Goal: Information Seeking & Learning: Learn about a topic

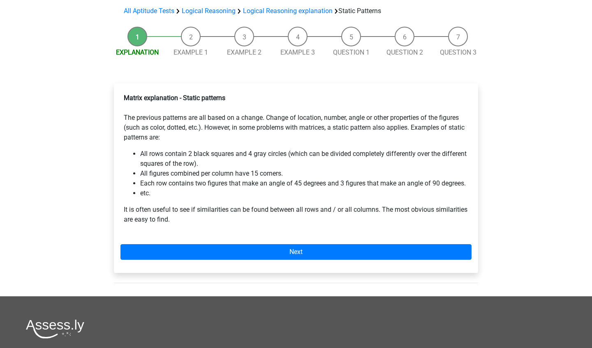
scroll to position [64, 0]
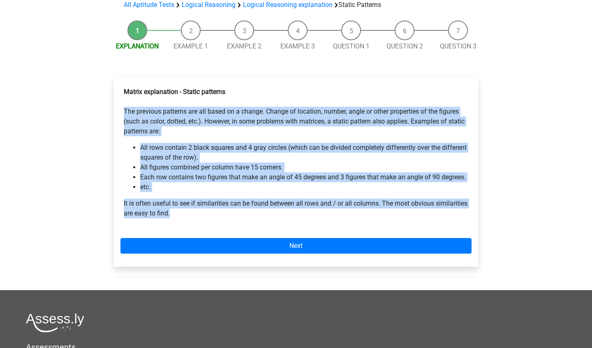
drag, startPoint x: 225, startPoint y: 215, endPoint x: 121, endPoint y: 112, distance: 145.8
click at [121, 112] on div "Matrix explanation - Static patterns The previous patterns are all based on a c…" at bounding box center [295, 156] width 351 height 145
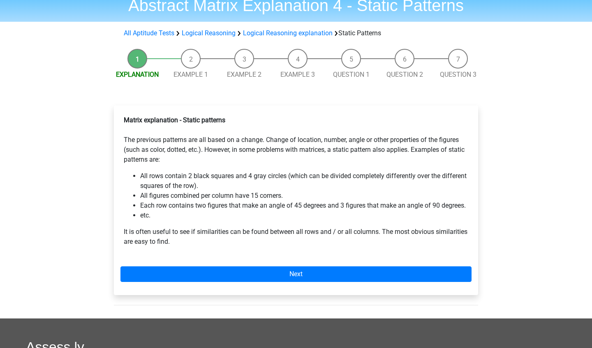
scroll to position [30, 0]
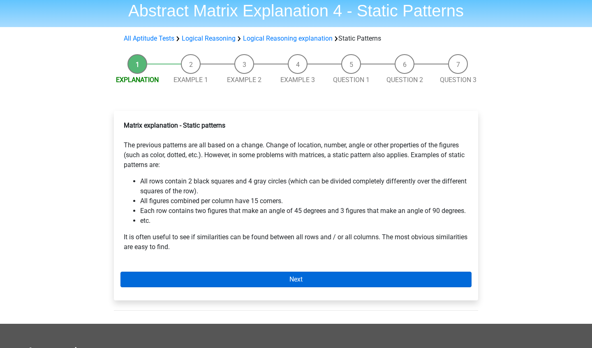
click at [242, 283] on link "Next" at bounding box center [295, 280] width 351 height 16
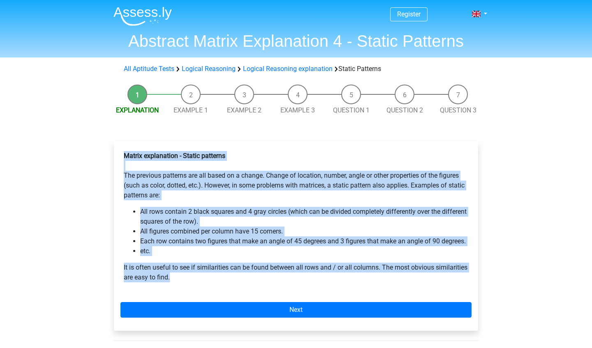
drag, startPoint x: 210, startPoint y: 276, endPoint x: 107, endPoint y: 155, distance: 159.2
click at [107, 155] on div "Matrix explanation - Static patterns The previous patterns are all based on a c…" at bounding box center [295, 240] width 377 height 230
copy div "Matrix explanation - Static patterns The previous patterns are all based on a c…"
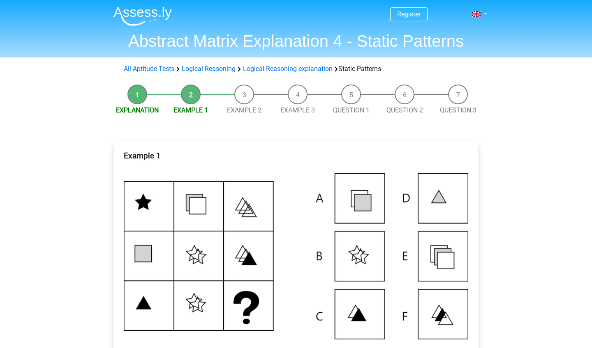
scroll to position [206, 0]
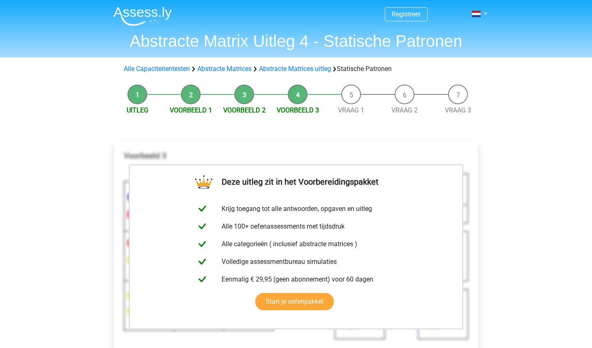
click at [135, 100] on li "Uitleg" at bounding box center [137, 100] width 53 height 31
click at [137, 106] on link "Uitleg" at bounding box center [138, 110] width 22 height 8
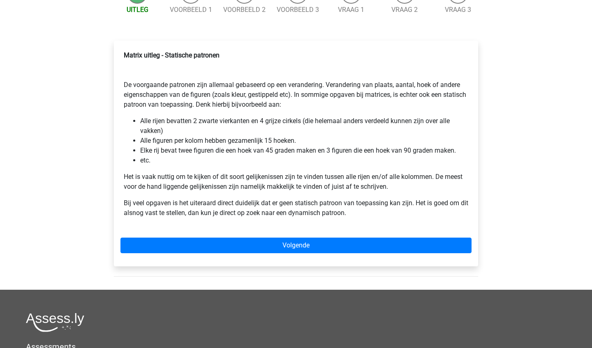
scroll to position [74, 0]
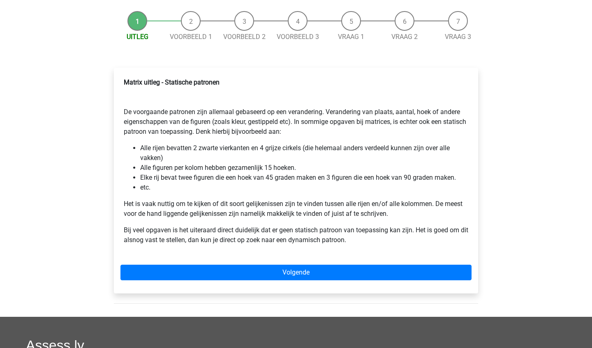
click at [129, 113] on p "Matrix uitleg - Statische patronen De voorgaande patronen zijn allemaal gebasee…" at bounding box center [296, 107] width 344 height 59
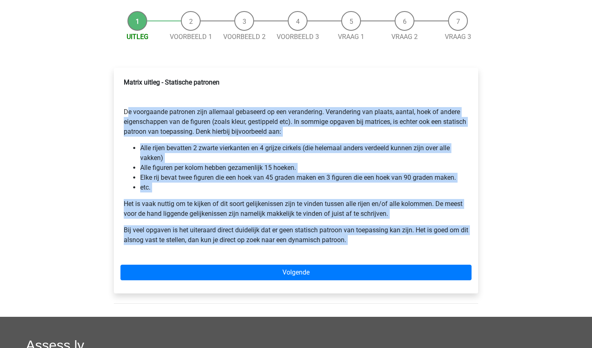
drag, startPoint x: 129, startPoint y: 113, endPoint x: 415, endPoint y: 241, distance: 313.9
click at [415, 241] on div "Matrix uitleg - Statische patronen De voorgaande patronen zijn allemaal gebasee…" at bounding box center [295, 164] width 351 height 181
copy div "De voorgaande patronen zijn allemaal gebaseerd op een verandering. Verandering …"
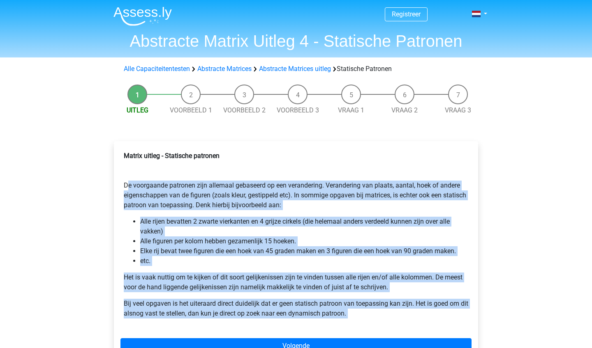
scroll to position [0, 0]
click at [235, 69] on link "Abstracte Matrices" at bounding box center [224, 69] width 54 height 8
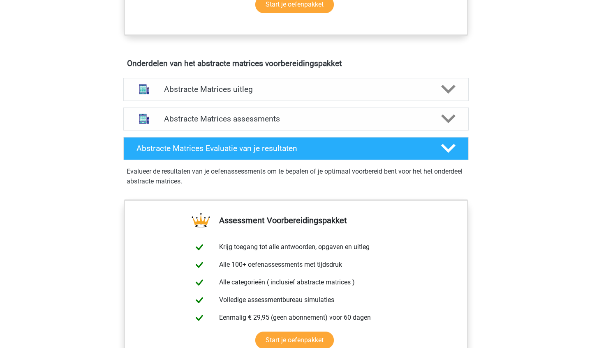
scroll to position [463, 0]
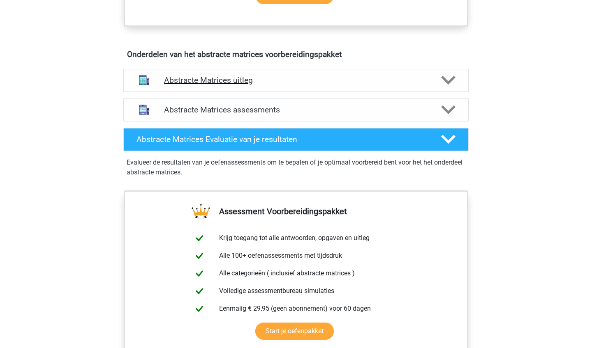
click at [245, 75] on div "Abstracte Matrices uitleg" at bounding box center [295, 80] width 345 height 23
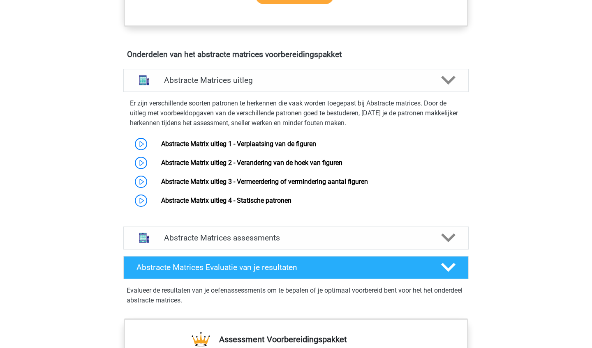
click at [132, 108] on p "Er zijn verschillende soorten patronen te herkennen die vaak worden toegepast b…" at bounding box center [296, 114] width 332 height 30
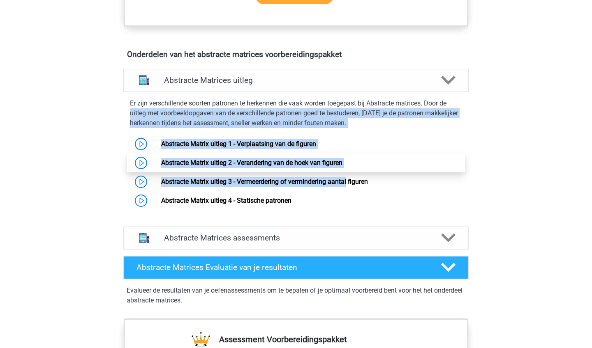
drag, startPoint x: 132, startPoint y: 108, endPoint x: 317, endPoint y: 166, distance: 193.3
click at [320, 168] on div "Er zijn verschillende soorten patronen te herkennen die vaak worden toegepast b…" at bounding box center [296, 152] width 352 height 115
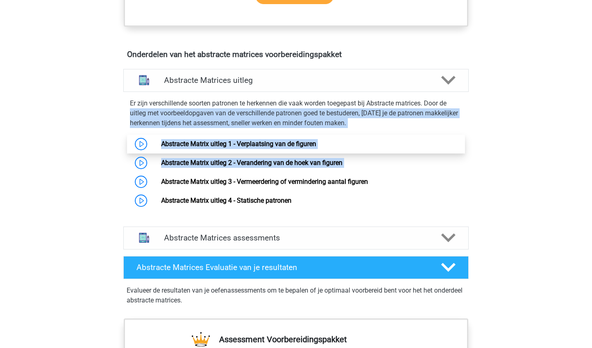
click at [262, 142] on link "Abstracte Matrix uitleg 1 - Verplaatsing van de figuren" at bounding box center [238, 144] width 155 height 8
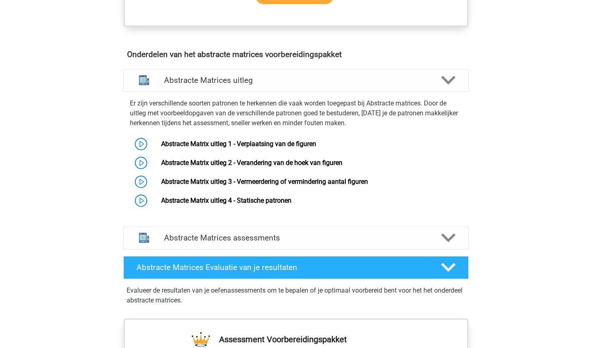
click at [268, 94] on div "Er zijn verschillende soorten patronen te herkennen die vaak worden toegepast b…" at bounding box center [296, 154] width 352 height 125
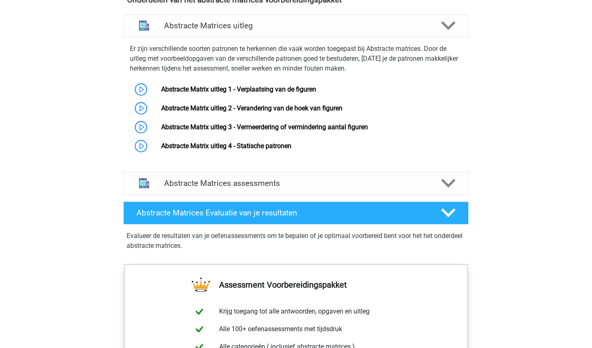
scroll to position [537, 0]
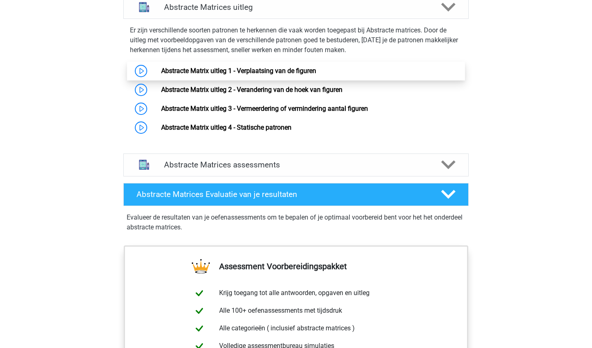
click at [251, 71] on link "Abstracte Matrix uitleg 1 - Verplaatsing van de figuren" at bounding box center [238, 71] width 155 height 8
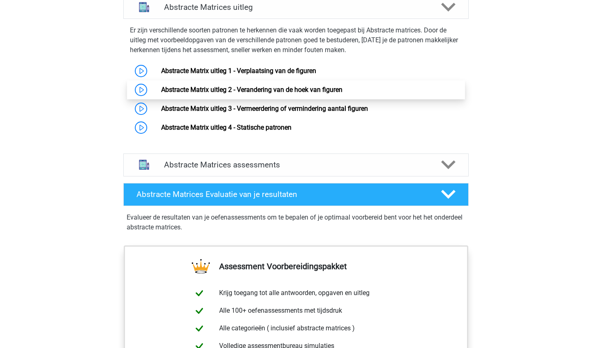
click at [288, 92] on link "Abstracte Matrix uitleg 2 - Verandering van de hoek van figuren" at bounding box center [251, 90] width 181 height 8
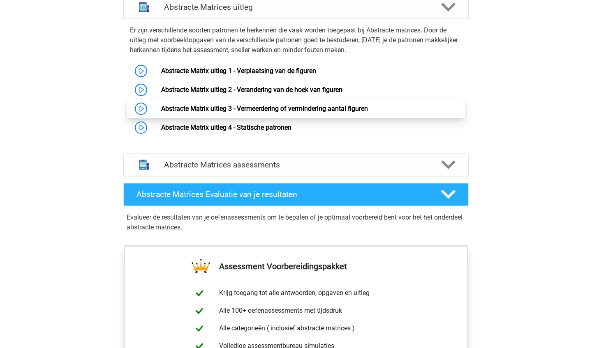
click at [305, 109] on link "Abstracte Matrix uitleg 3 - Vermeerdering of vermindering aantal figuren" at bounding box center [264, 109] width 207 height 8
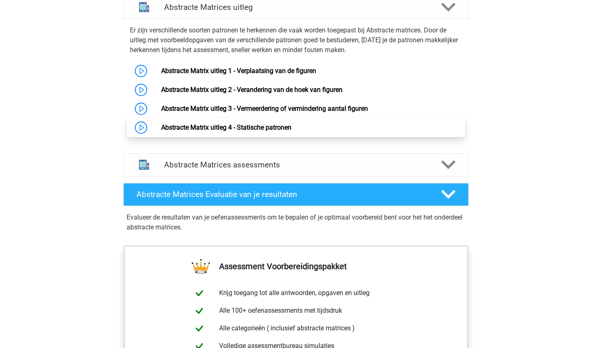
click at [271, 131] on link "Abstracte Matrix uitleg 4 - Statische patronen" at bounding box center [226, 128] width 130 height 8
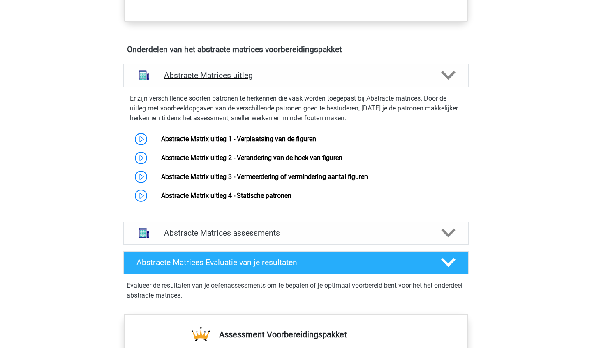
scroll to position [404, 0]
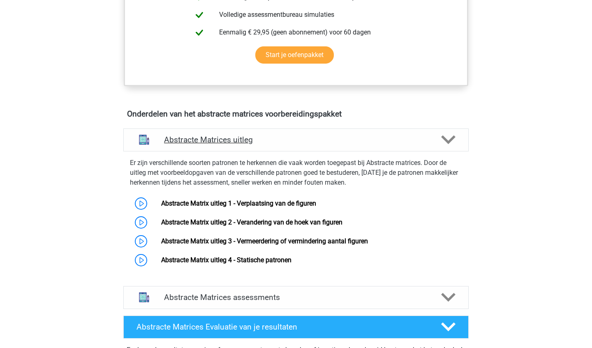
click at [189, 137] on h4 "Abstracte Matrices uitleg" at bounding box center [296, 139] width 264 height 9
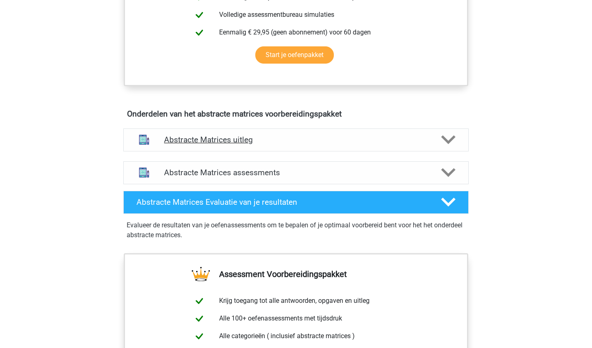
click at [189, 137] on h4 "Abstracte Matrices uitleg" at bounding box center [296, 139] width 264 height 9
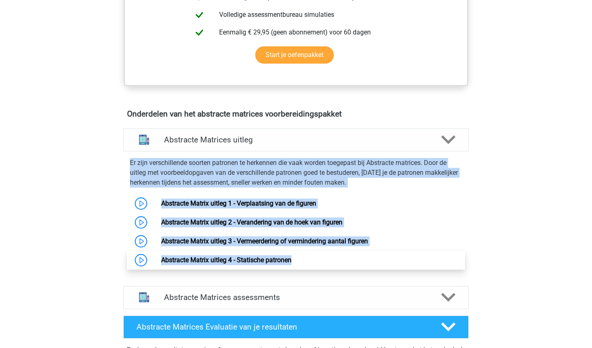
drag, startPoint x: 124, startPoint y: 164, endPoint x: 377, endPoint y: 263, distance: 271.4
click at [377, 264] on div "Er zijn verschillende soorten patronen te herkennen die vaak worden toegepast b…" at bounding box center [296, 212] width 352 height 115
copy div "Er zijn verschillende soorten patronen te herkennen die vaak worden toegepast b…"
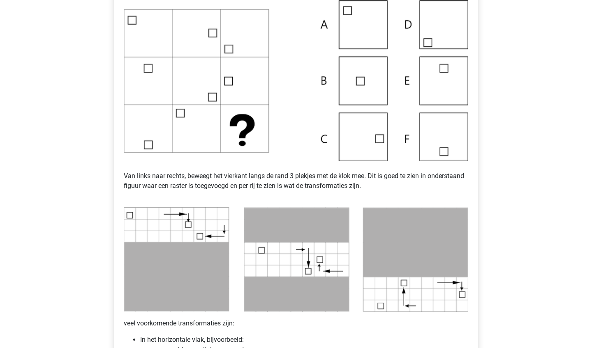
scroll to position [440, 0]
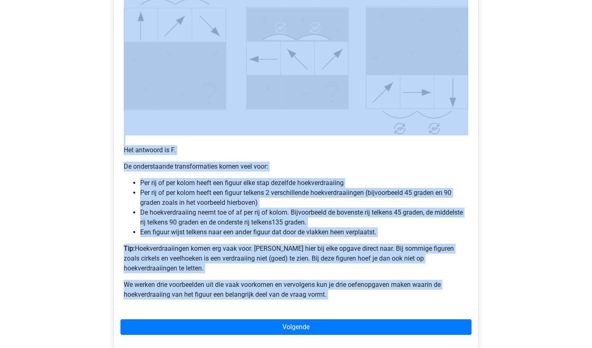
scroll to position [452, 0]
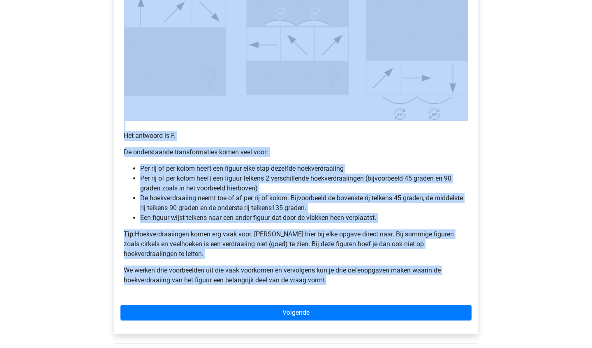
drag, startPoint x: 114, startPoint y: 172, endPoint x: 407, endPoint y: 274, distance: 309.9
click at [407, 274] on div "Matrix uitleg - Verandering van de hoek van figuren Veel van de vragen zullen (…" at bounding box center [296, 22] width 364 height 624
copy div "Matrix uitleg - Verandering van de hoek van figuren Veel van de vragen zullen (…"
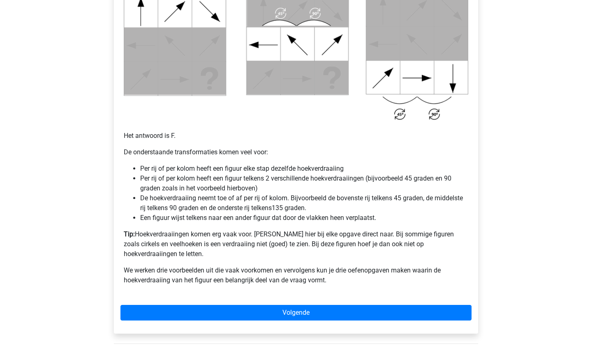
click at [325, 168] on li "Per rij of per kolom heeft een figuur elke stap dezelfde hoekverdraaiing" at bounding box center [304, 169] width 328 height 10
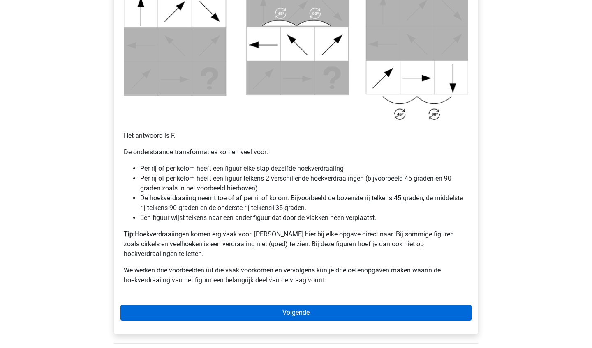
click at [293, 305] on link "Volgende" at bounding box center [295, 313] width 351 height 16
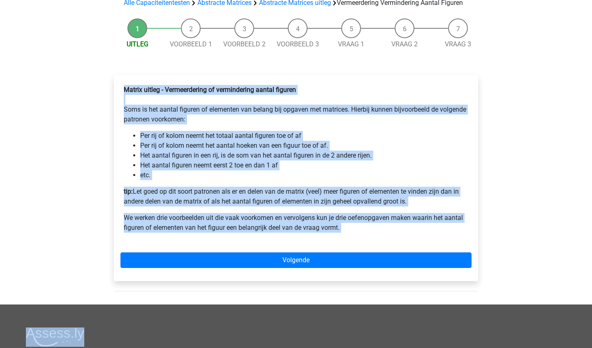
scroll to position [94, 0]
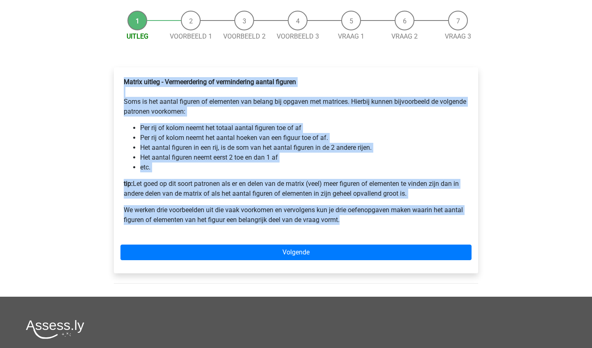
drag, startPoint x: 115, startPoint y: 183, endPoint x: 395, endPoint y: 235, distance: 285.3
click at [395, 235] on div "Matrix uitleg - Vermeerdering of vermindering aantal figuren Soms is het aantal…" at bounding box center [296, 170] width 364 height 206
copy div "Matrix uitleg - Vermeerdering of vermindering aantal figuren Soms is het aantal…"
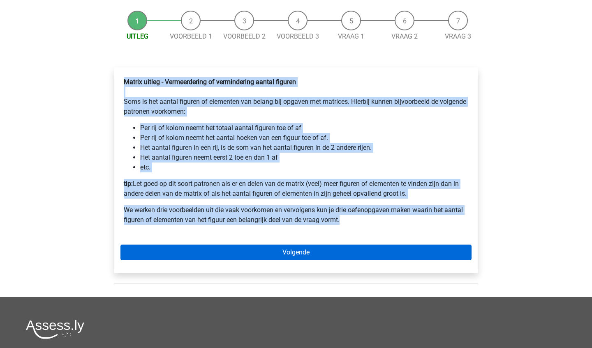
click at [361, 260] on link "Volgende" at bounding box center [295, 253] width 351 height 16
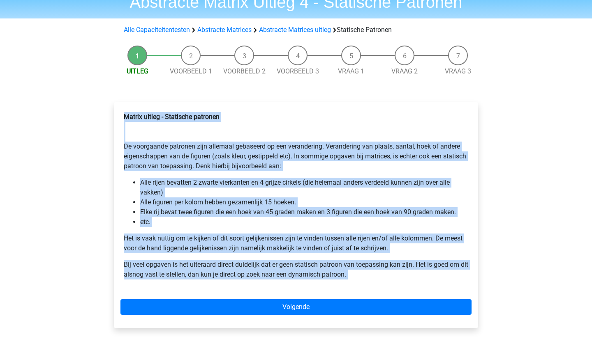
scroll to position [42, 0]
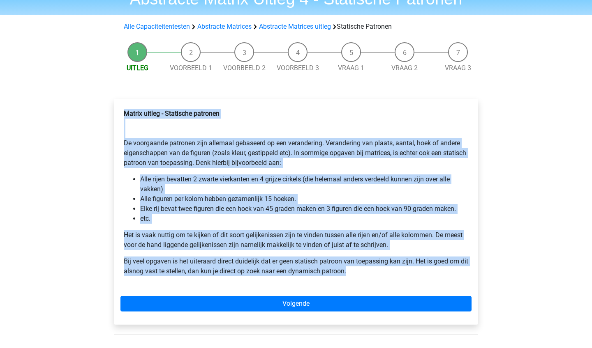
drag, startPoint x: 120, startPoint y: 153, endPoint x: 376, endPoint y: 269, distance: 281.0
click at [376, 269] on div "Matrix uitleg - Statische patronen De voorgaande patronen zijn allemaal gebasee…" at bounding box center [296, 212] width 364 height 226
copy div "Matrix uitleg - Statische patronen De voorgaande patronen zijn allemaal gebasee…"
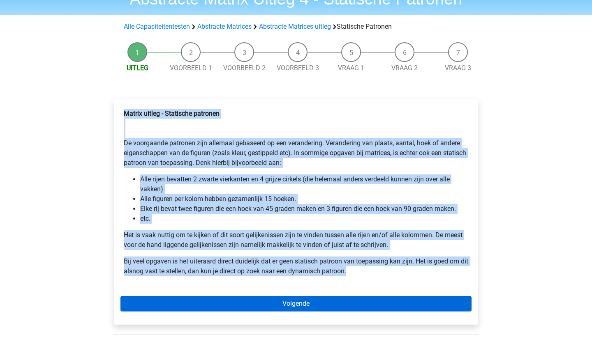
click at [234, 301] on link "Volgende" at bounding box center [295, 304] width 351 height 16
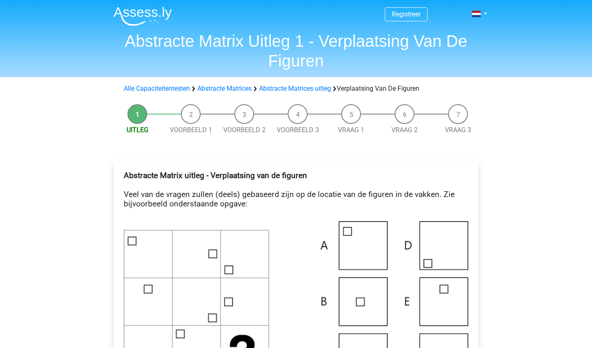
click at [125, 172] on b "Abstracte Matrix uitleg - Verplaatsing van de figuren" at bounding box center [215, 175] width 183 height 9
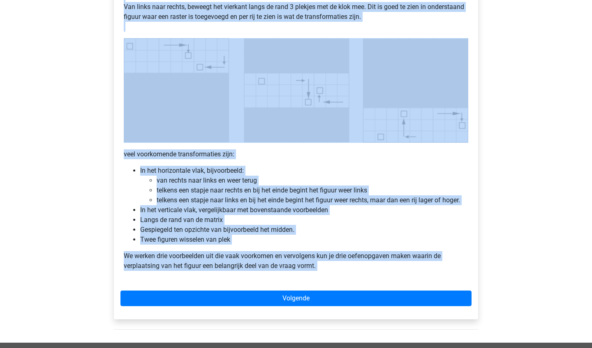
scroll to position [414, 0]
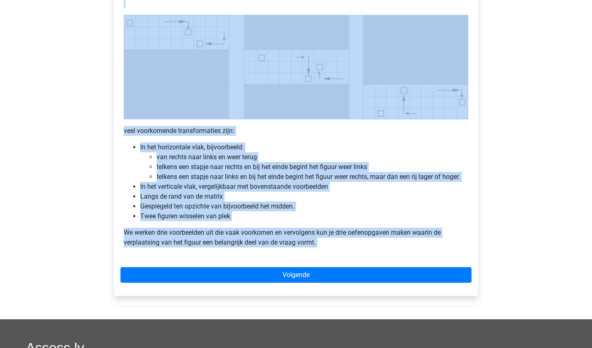
drag, startPoint x: 125, startPoint y: 172, endPoint x: 316, endPoint y: 248, distance: 205.0
click at [316, 248] on div "Abstracte Matrix uitleg - Verplaatsing van de figuren Veel van de vragen zullen…" at bounding box center [295, 5] width 351 height 503
copy div "Abstracte Matrix uitleg - Verplaatsing van de figuren Veel van de vragen zullen…"
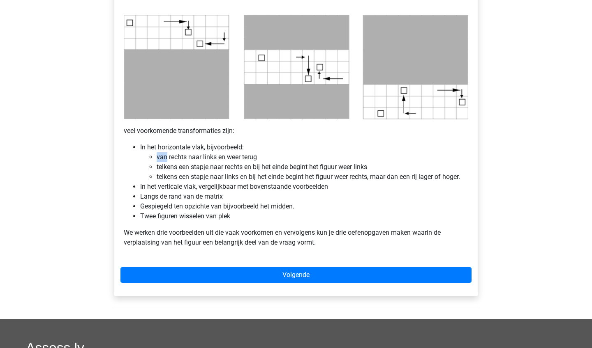
click at [462, 152] on li "van rechts naar links en weer terug" at bounding box center [312, 157] width 311 height 10
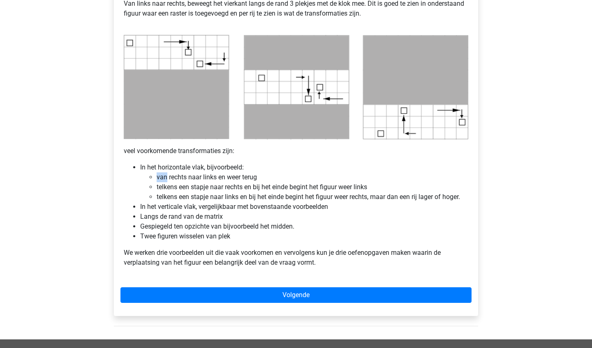
scroll to position [392, 0]
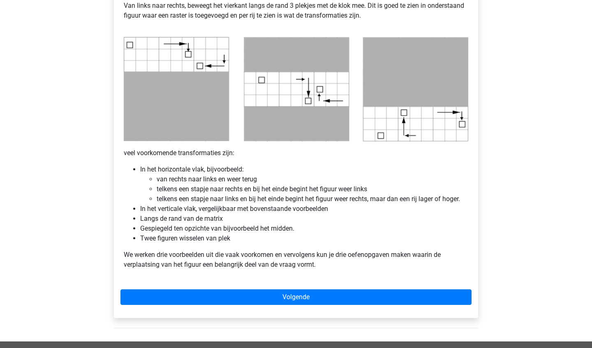
click at [456, 154] on p "veel voorkomende transformaties zijn:" at bounding box center [296, 153] width 344 height 10
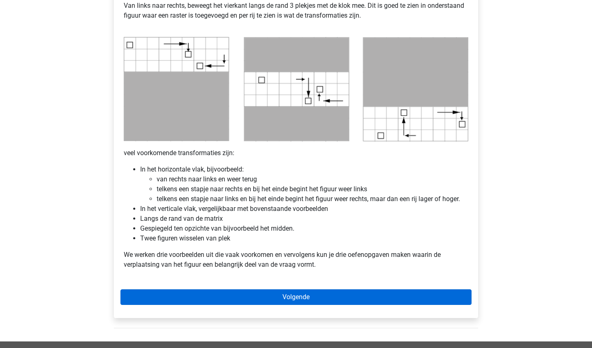
click at [308, 302] on link "Volgende" at bounding box center [295, 298] width 351 height 16
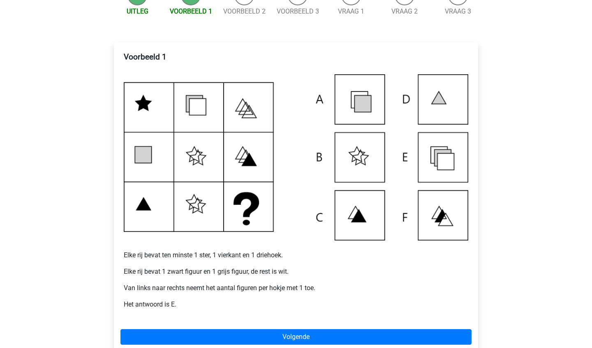
scroll to position [99, 0]
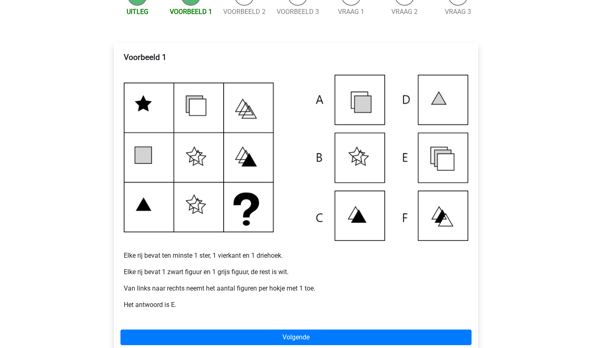
click at [234, 286] on p "Van links naar rechts neemt het aantal figuren per hokje met 1 toe." at bounding box center [296, 289] width 344 height 10
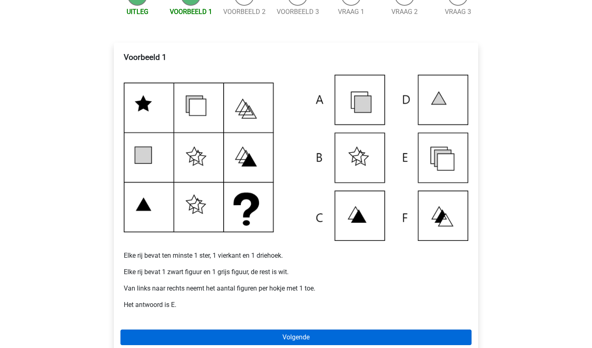
click at [380, 338] on link "Volgende" at bounding box center [295, 338] width 351 height 16
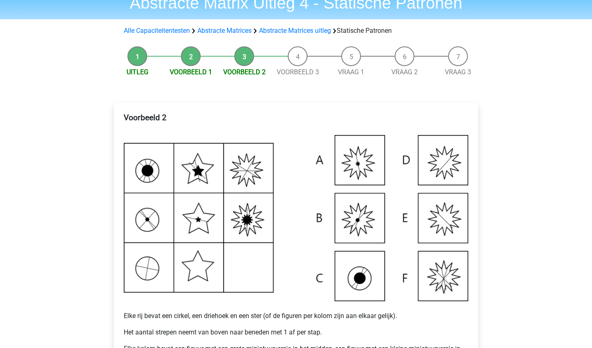
scroll to position [200, 0]
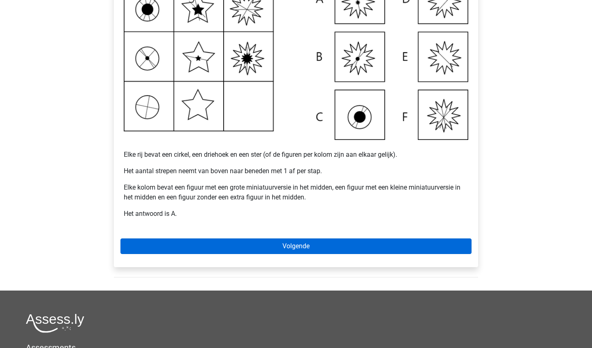
click at [388, 245] on link "Volgende" at bounding box center [295, 247] width 351 height 16
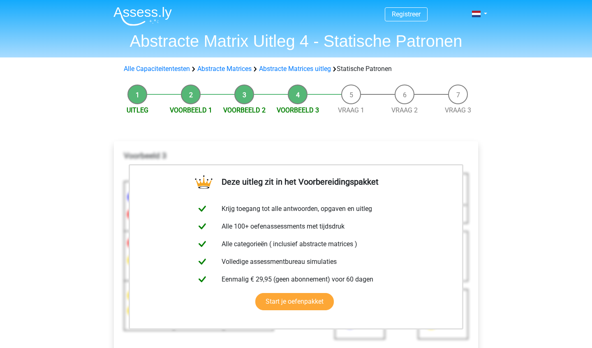
click at [536, 113] on div "Registreer Nederlands English" at bounding box center [296, 337] width 592 height 675
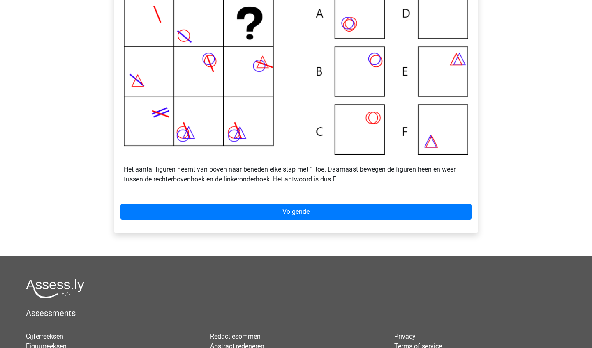
scroll to position [205, 0]
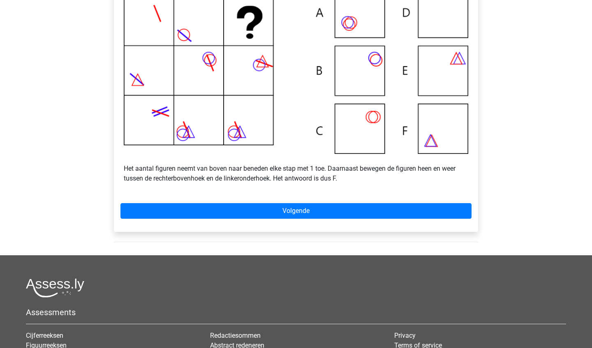
click at [300, 184] on p "Het aantal figuren neemt van boven naar beneden elke stap met 1 toe. Daarnaast …" at bounding box center [296, 169] width 344 height 30
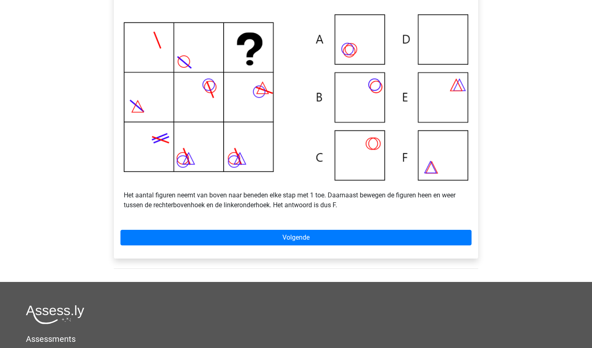
scroll to position [179, 0]
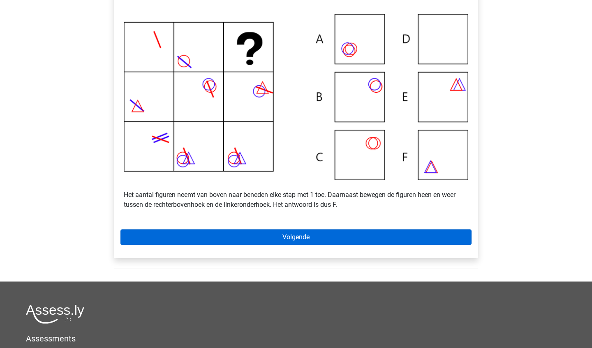
click at [337, 242] on link "Volgende" at bounding box center [295, 238] width 351 height 16
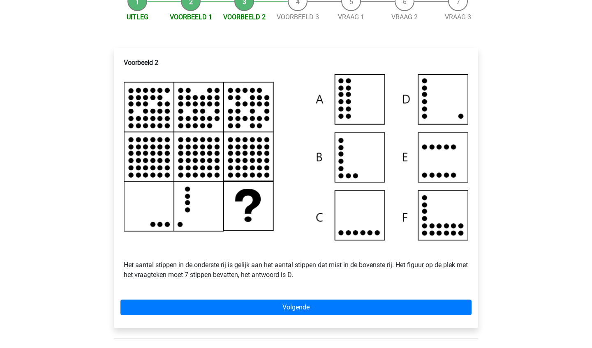
scroll to position [113, 0]
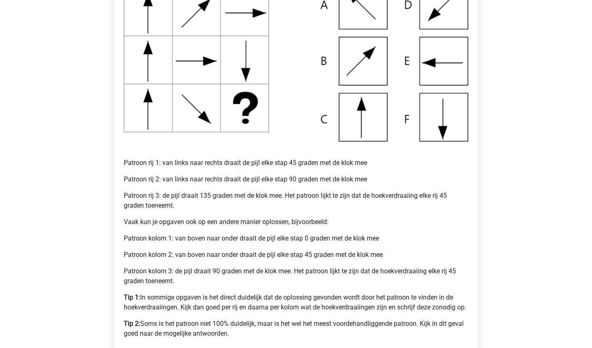
scroll to position [246, 0]
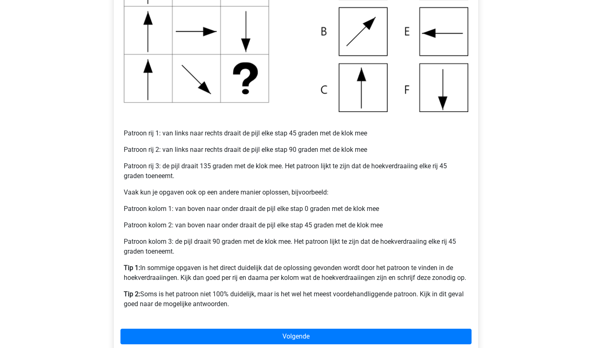
click at [233, 181] on p "Patroon rij 3: de pijl draait 135 graden met de klok mee. Het patroon lijkt te …" at bounding box center [296, 171] width 344 height 20
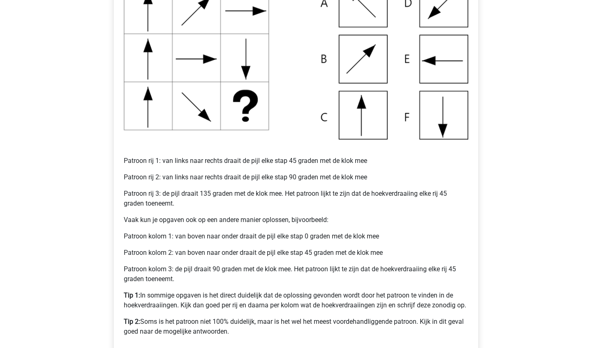
scroll to position [237, 0]
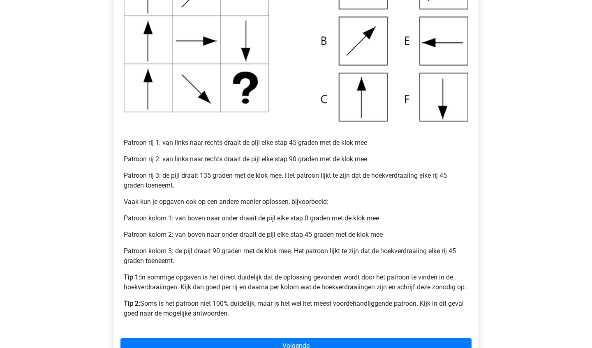
click at [385, 108] on img at bounding box center [296, 41] width 344 height 161
drag, startPoint x: 357, startPoint y: 114, endPoint x: 356, endPoint y: 136, distance: 21.8
click at [357, 115] on img at bounding box center [296, 41] width 344 height 161
click at [323, 189] on p "Patroon rij 3: de pijl draait 135 graden met de klok mee. Het patroon lijkt te …" at bounding box center [296, 181] width 344 height 20
click at [322, 335] on div "Voorbeeld 1 Patroon rij 1: van links naar rechts draait de pijl elke stap 45 gr…" at bounding box center [296, 145] width 364 height 443
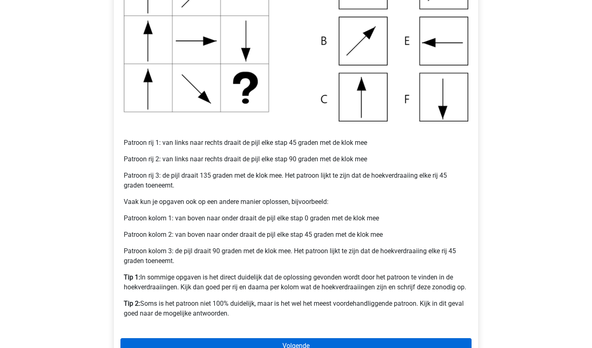
click at [318, 341] on link "Volgende" at bounding box center [295, 347] width 351 height 16
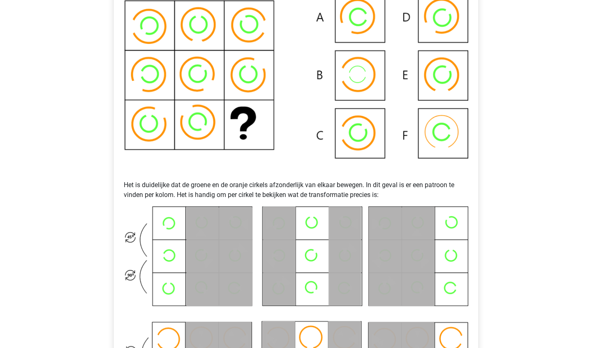
scroll to position [346, 0]
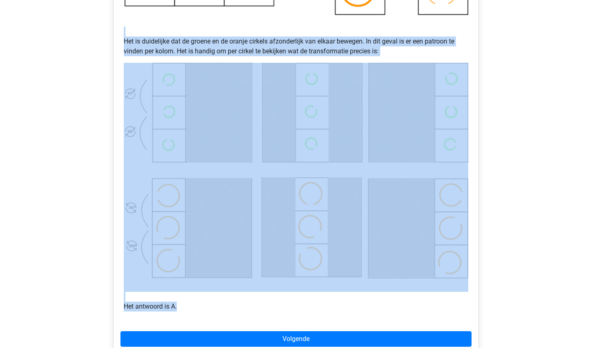
drag, startPoint x: 296, startPoint y: 308, endPoint x: 189, endPoint y: 115, distance: 220.3
click at [189, 115] on div "Voorbeeld 2 Het is duidelijke dat de groene en de oranje cirkels afzonderlijk v…" at bounding box center [295, 72] width 351 height 500
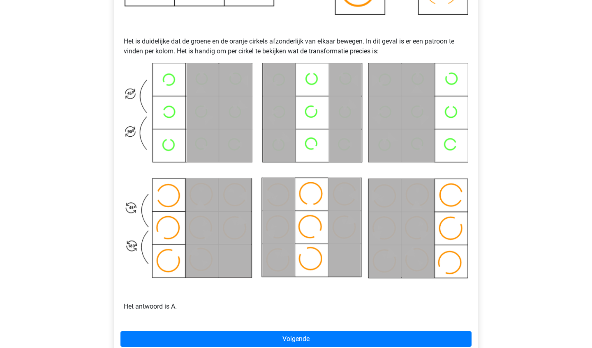
click at [141, 45] on p "Het is duidelijke dat de groene en de oranje cirkels afzonderlijk van elkaar be…" at bounding box center [296, 42] width 344 height 30
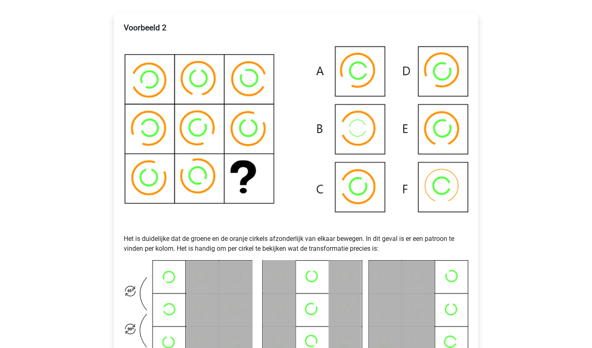
scroll to position [286, 0]
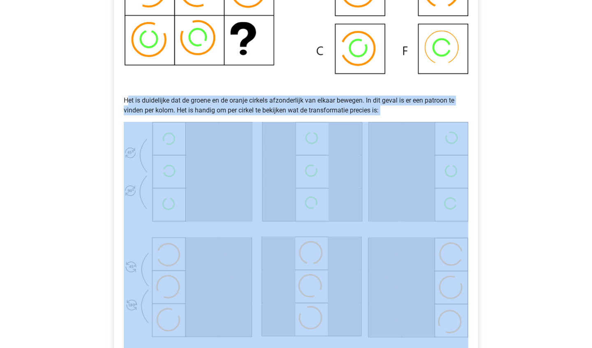
drag, startPoint x: 126, startPoint y: 95, endPoint x: 300, endPoint y: 268, distance: 244.9
click at [300, 268] on div "Voorbeeld 2 Het is duidelijke dat de groene en de oranje cirkels afzonderlijk v…" at bounding box center [295, 131] width 351 height 500
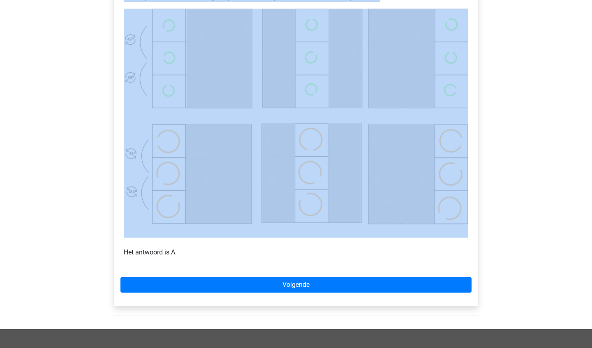
copy p "et is duidelijke dat de groene en de oranje cirkels afzonderlijk van elkaar bew…"
click at [514, 129] on div "Registreer Nederlands English" at bounding box center [296, 73] width 592 height 946
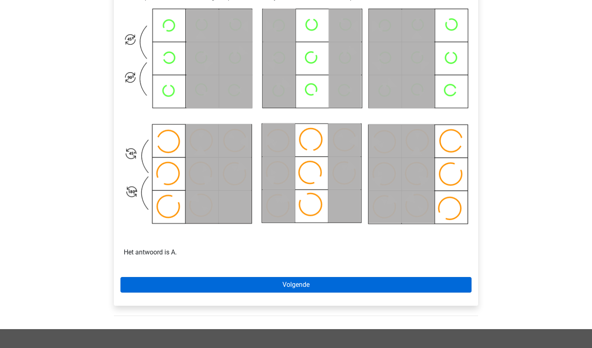
click at [305, 281] on link "Volgende" at bounding box center [295, 285] width 351 height 16
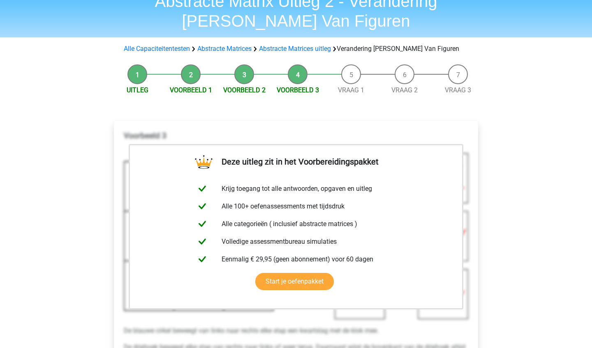
scroll to position [39, 0]
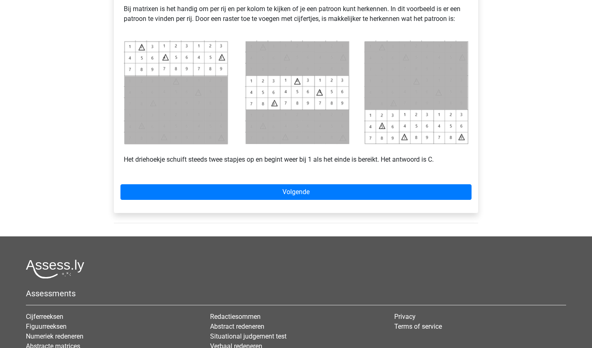
scroll to position [360, 0]
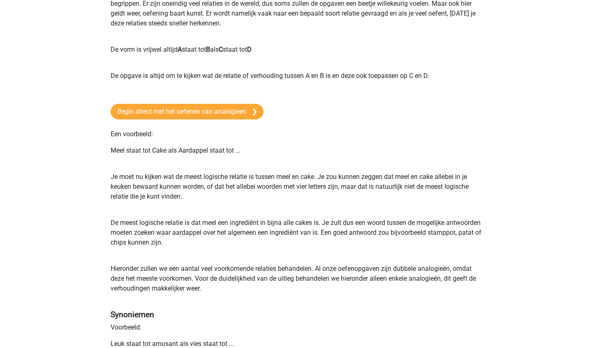
scroll to position [35, 0]
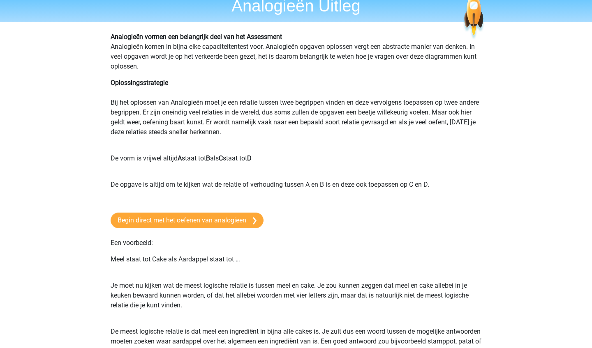
click at [115, 99] on p "Oplossingsstrategie Bij het oplossen van Analogieën moet je een relatie tussen …" at bounding box center [296, 112] width 371 height 69
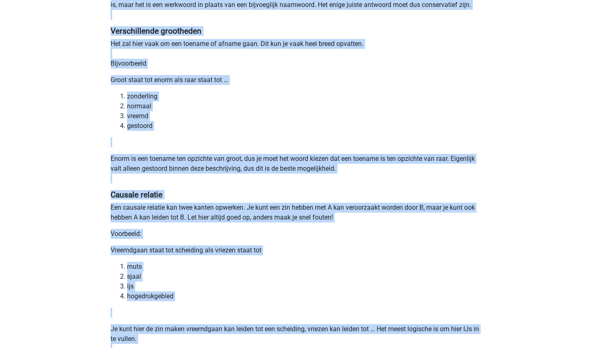
scroll to position [767, 0]
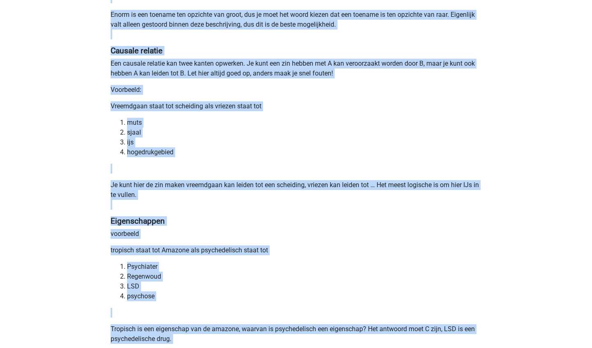
drag, startPoint x: 115, startPoint y: 100, endPoint x: 199, endPoint y: 348, distance: 262.1
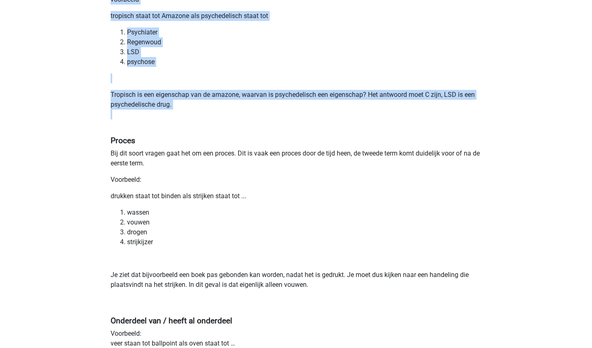
scroll to position [1343, 0]
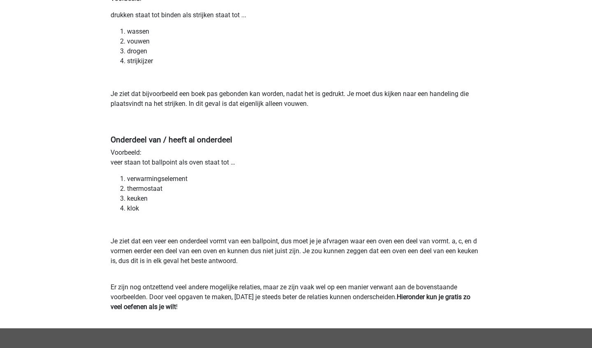
scroll to position [1339, 0]
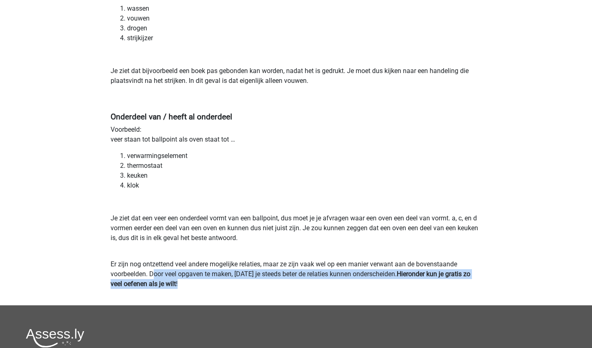
drag, startPoint x: 190, startPoint y: 283, endPoint x: 153, endPoint y: 277, distance: 37.8
click at [153, 277] on p "Er zijn nog ontzettend veel andere mogelijke relaties, maar ze zijn vaak wel op…" at bounding box center [296, 275] width 371 height 30
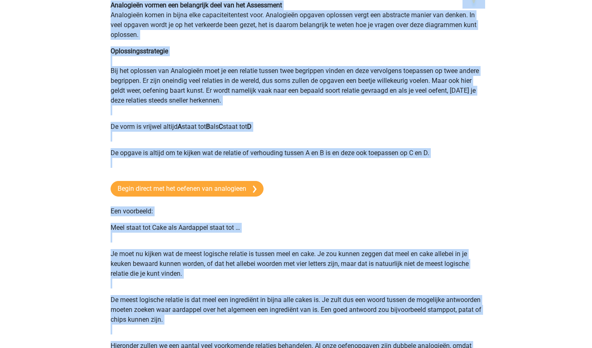
scroll to position [0, 0]
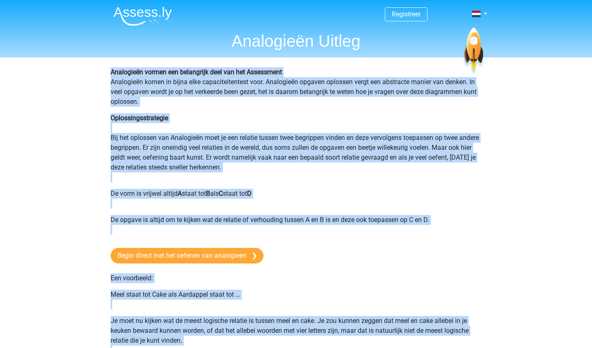
drag, startPoint x: 149, startPoint y: 273, endPoint x: 92, endPoint y: 74, distance: 207.2
copy div "Analogieën vormen een belangrijk deel van het Assessment Analogieën komen in bi…"
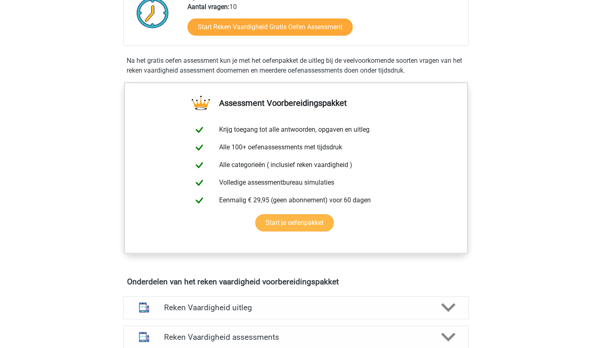
scroll to position [396, 0]
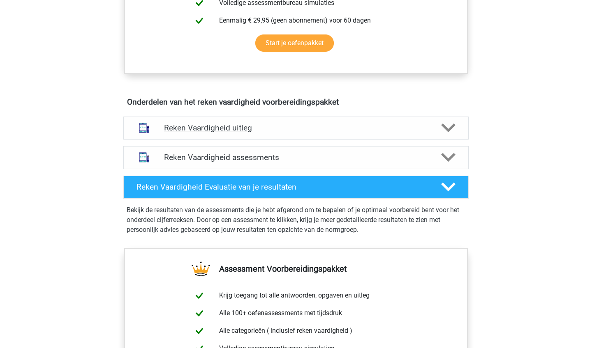
click at [258, 130] on h4 "Reken Vaardigheid uitleg" at bounding box center [296, 127] width 264 height 9
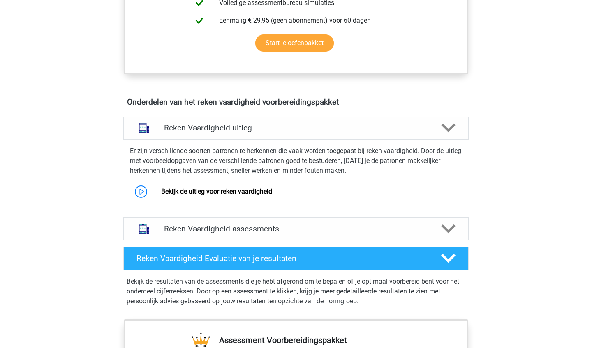
scroll to position [402, 0]
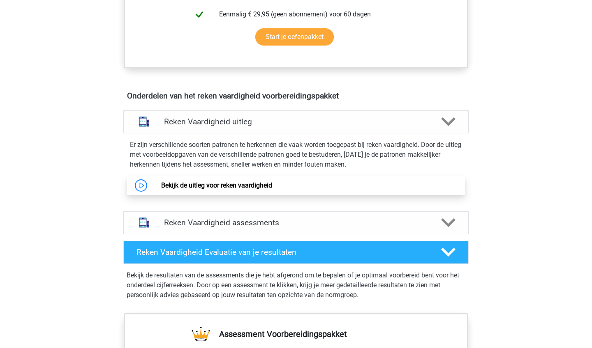
click at [201, 186] on link "Bekijk de uitleg voor reken vaardigheid" at bounding box center [216, 186] width 111 height 8
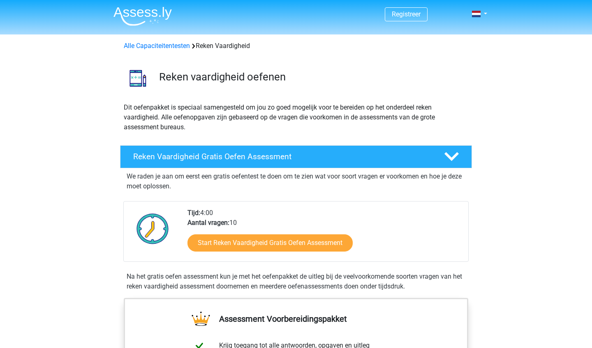
scroll to position [0, 0]
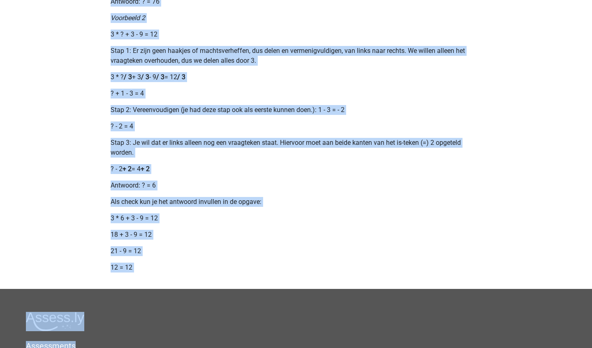
scroll to position [927, 0]
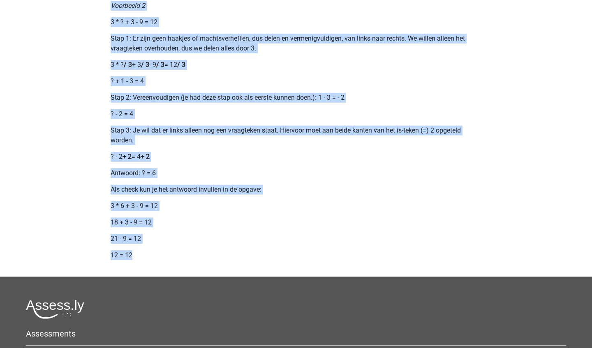
drag, startPoint x: 110, startPoint y: 72, endPoint x: 229, endPoint y: 265, distance: 227.5
copy div "Opgaven bij het onderdeel rekenvaardigheid zullen vrijwel altijd bestaan uit ee…"
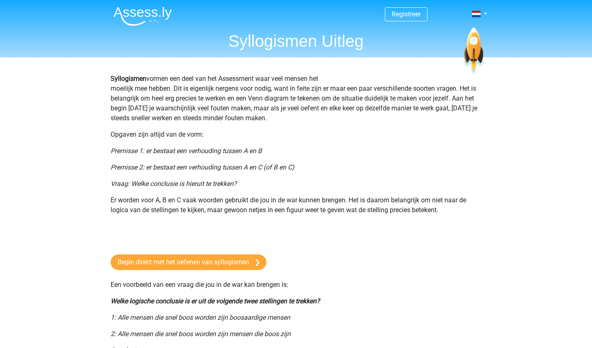
click at [113, 75] on b "Syllogismen" at bounding box center [129, 79] width 36 height 8
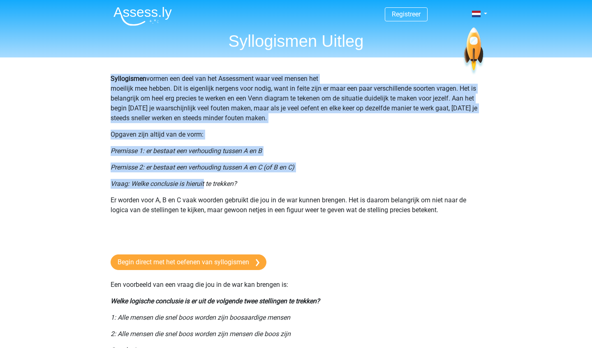
drag, startPoint x: 113, startPoint y: 75, endPoint x: 189, endPoint y: 189, distance: 136.6
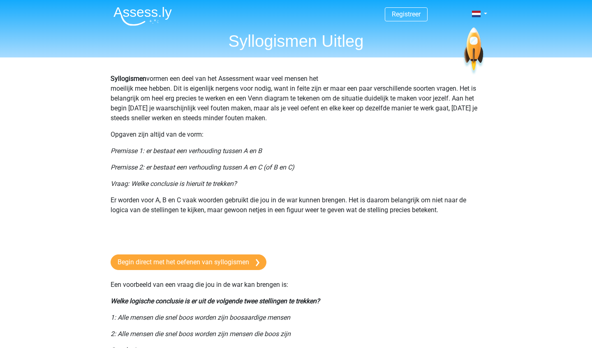
click at [189, 189] on p "Vraag: Welke conclusie is hieruit te trekken?" at bounding box center [296, 184] width 371 height 10
click at [115, 83] on p "Syllogismen vormen een deel van het Assessment waar veel mensen het moeilijk me…" at bounding box center [296, 98] width 371 height 49
drag, startPoint x: 115, startPoint y: 83, endPoint x: 121, endPoint y: 88, distance: 7.3
click at [120, 88] on p "Syllogismen vormen een deel van het Assessment waar veel mensen het moeilijk me…" at bounding box center [296, 98] width 371 height 49
click at [121, 75] on b "Syllogismen" at bounding box center [129, 79] width 36 height 8
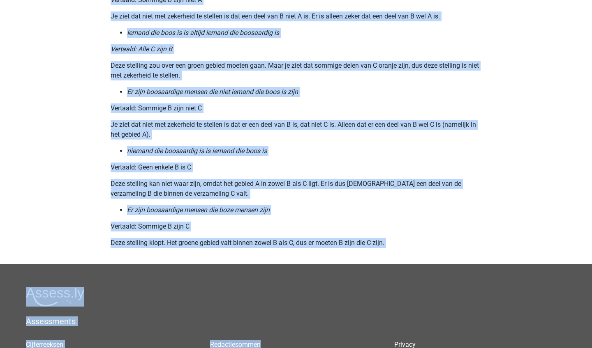
scroll to position [991, 0]
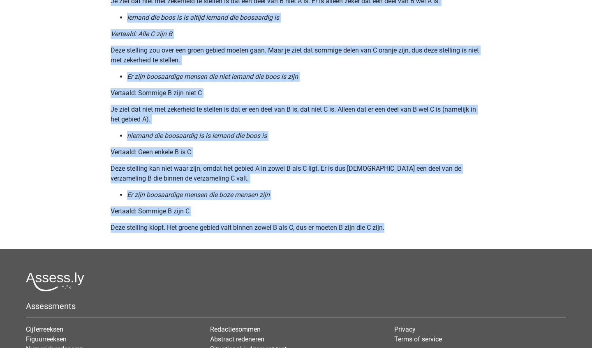
drag, startPoint x: 121, startPoint y: 75, endPoint x: 404, endPoint y: 226, distance: 321.5
copy div "Syllogismen vormen een deel van het Assessment waar veel mensen het moeilijk me…"
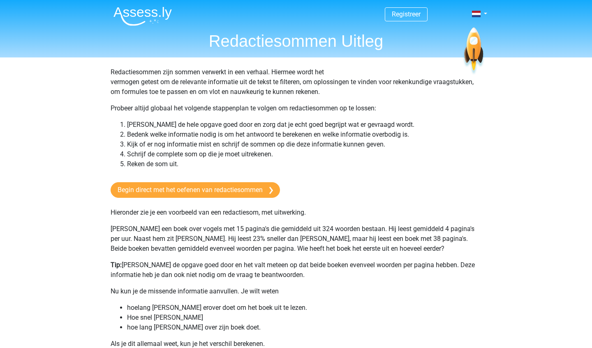
click at [119, 73] on p "Redactiesommen zijn sommen verwerkt in een verhaal. Hiermee wordt het vermogen …" at bounding box center [296, 82] width 371 height 30
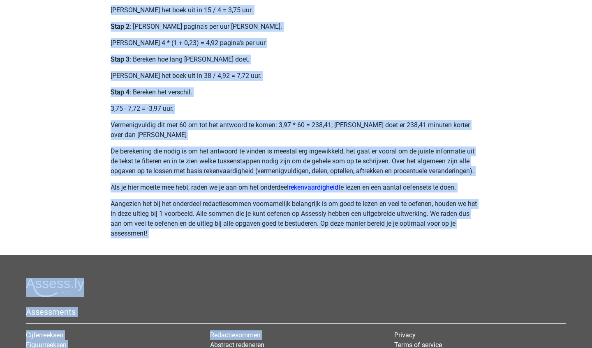
scroll to position [375, 0]
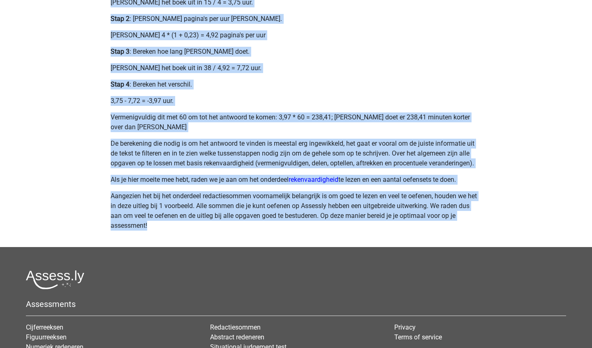
drag, startPoint x: 119, startPoint y: 73, endPoint x: 462, endPoint y: 230, distance: 377.4
copy div "Redactiesommen zijn sommen verwerkt in een verhaal. Hiermee wordt het vermogen …"
